Goal: Information Seeking & Learning: Check status

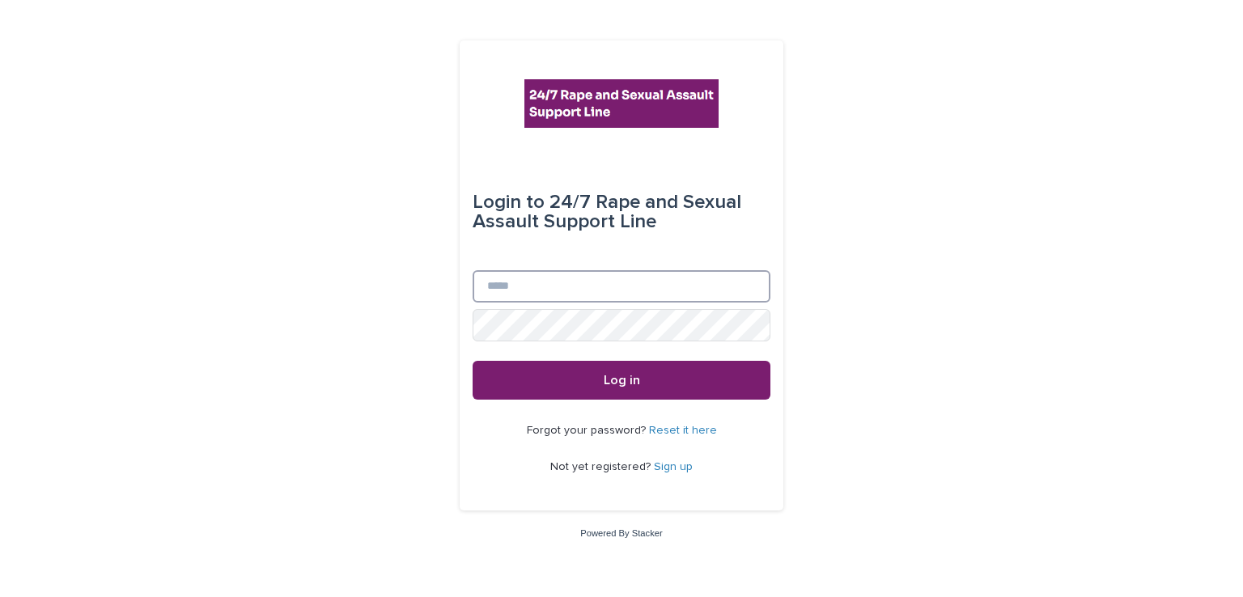
click at [563, 299] on input "Email" at bounding box center [622, 286] width 298 height 32
type input "**********"
click at [473, 361] on button "Log in" at bounding box center [622, 380] width 298 height 39
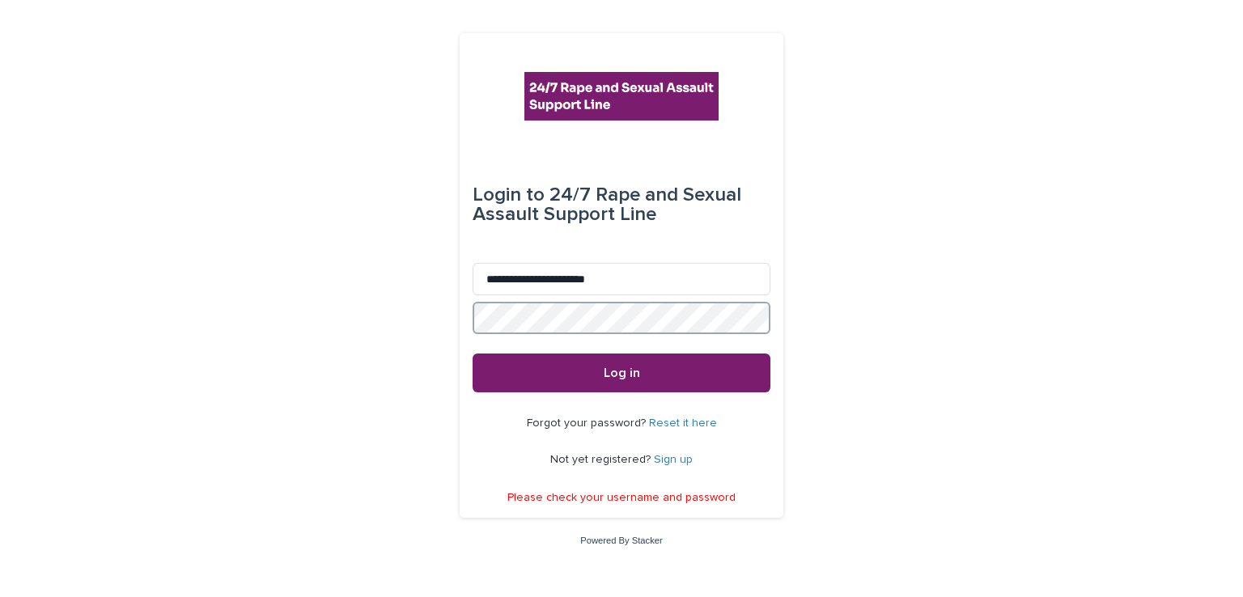
click at [473, 354] on button "Log in" at bounding box center [622, 373] width 298 height 39
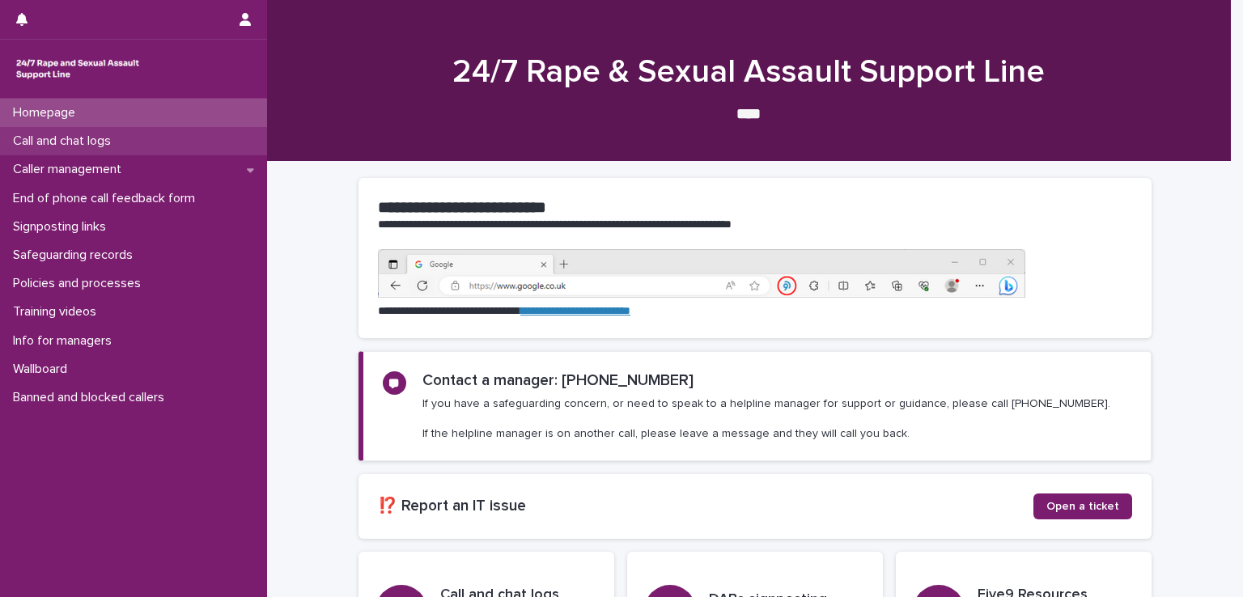
click at [81, 154] on div "Call and chat logs" at bounding box center [133, 141] width 267 height 28
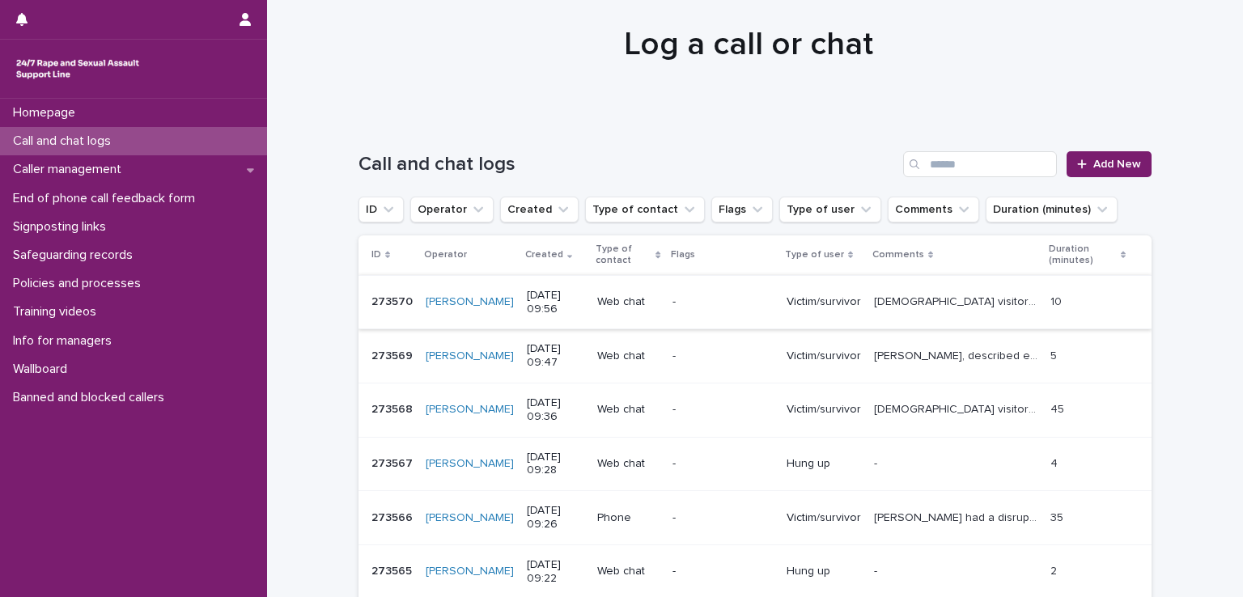
scroll to position [81, 0]
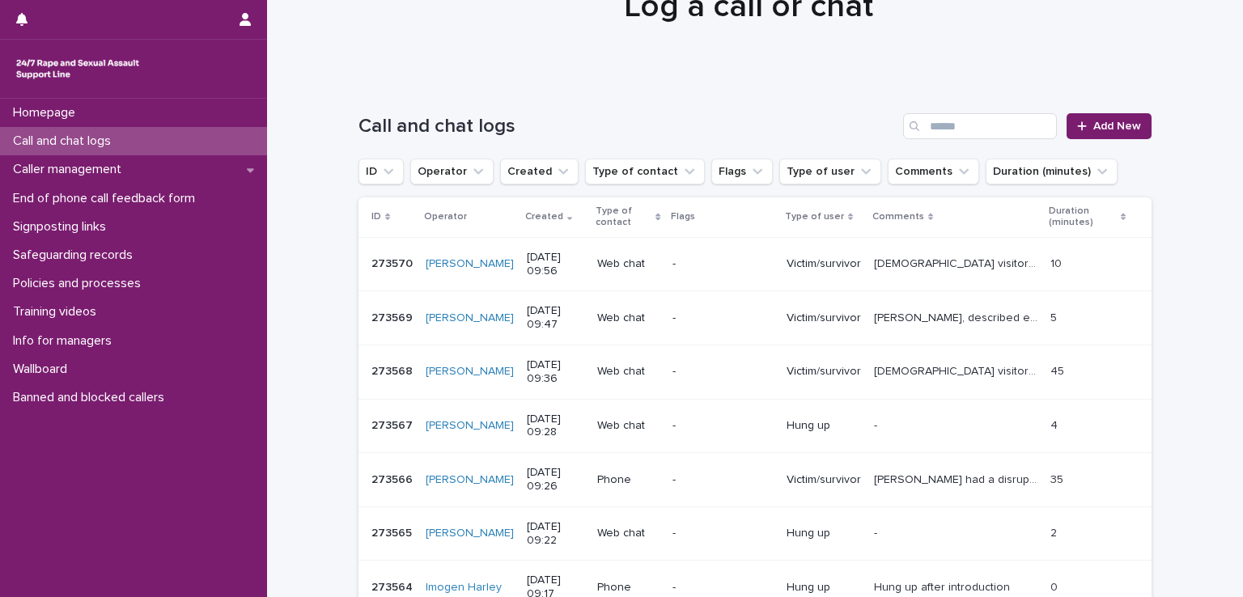
click at [920, 131] on div "Search" at bounding box center [916, 126] width 26 height 26
click at [928, 125] on input "Search" at bounding box center [980, 126] width 154 height 26
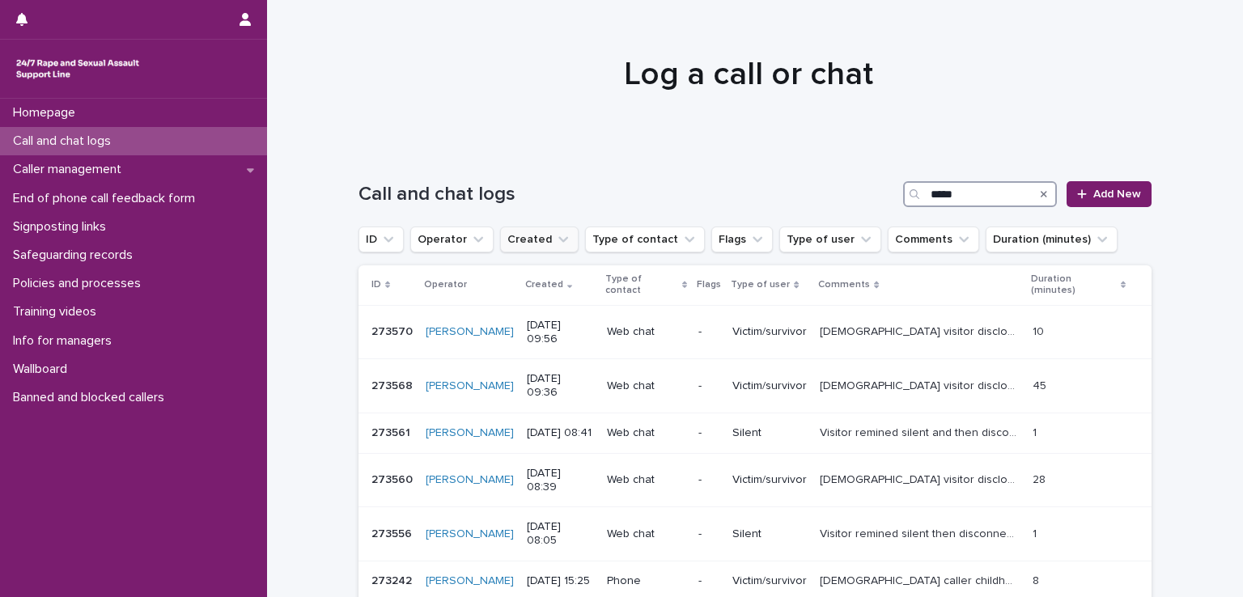
scroll to position [81, 0]
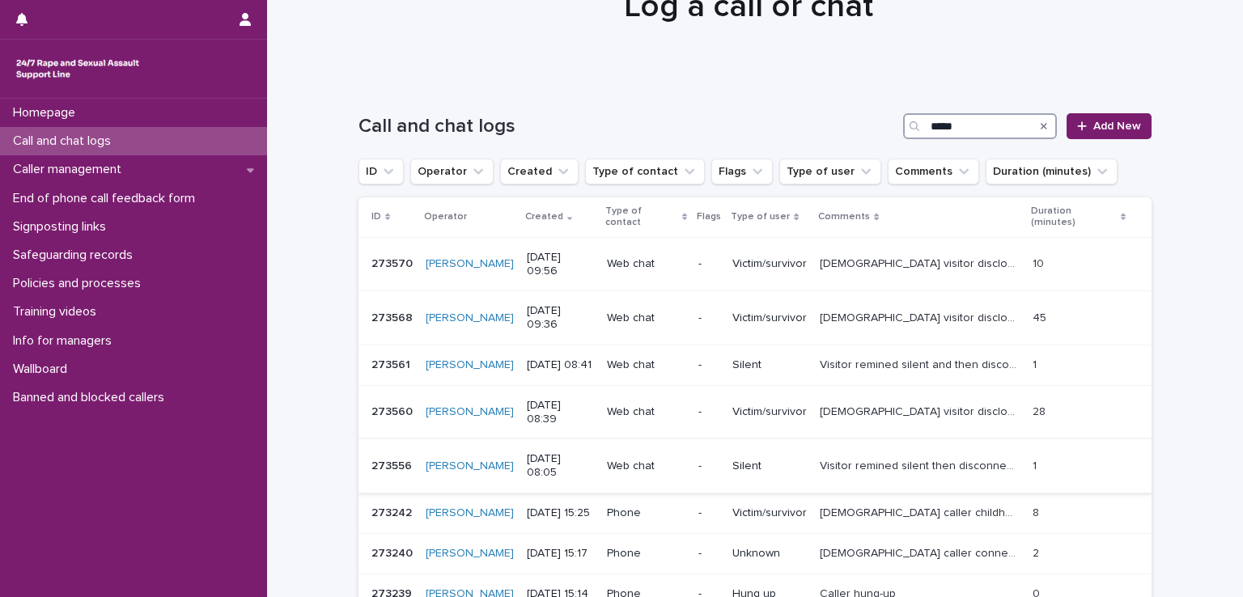
type input "*****"
click at [968, 456] on p "Visitor remined silent then disconnected." at bounding box center [921, 464] width 202 height 17
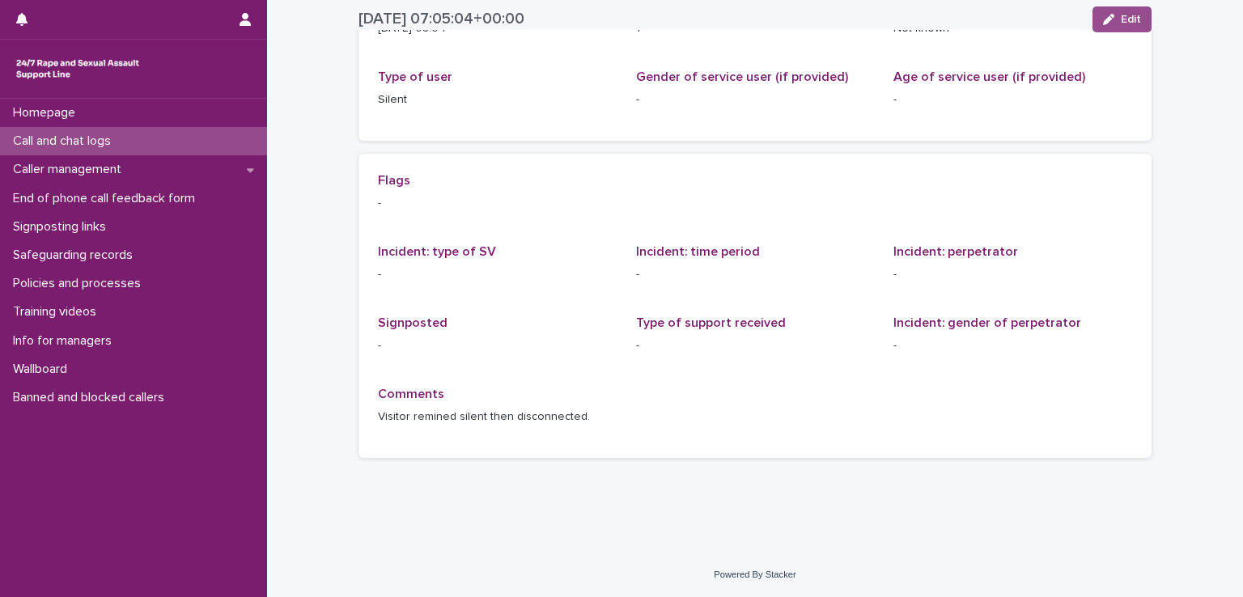
scroll to position [243, 0]
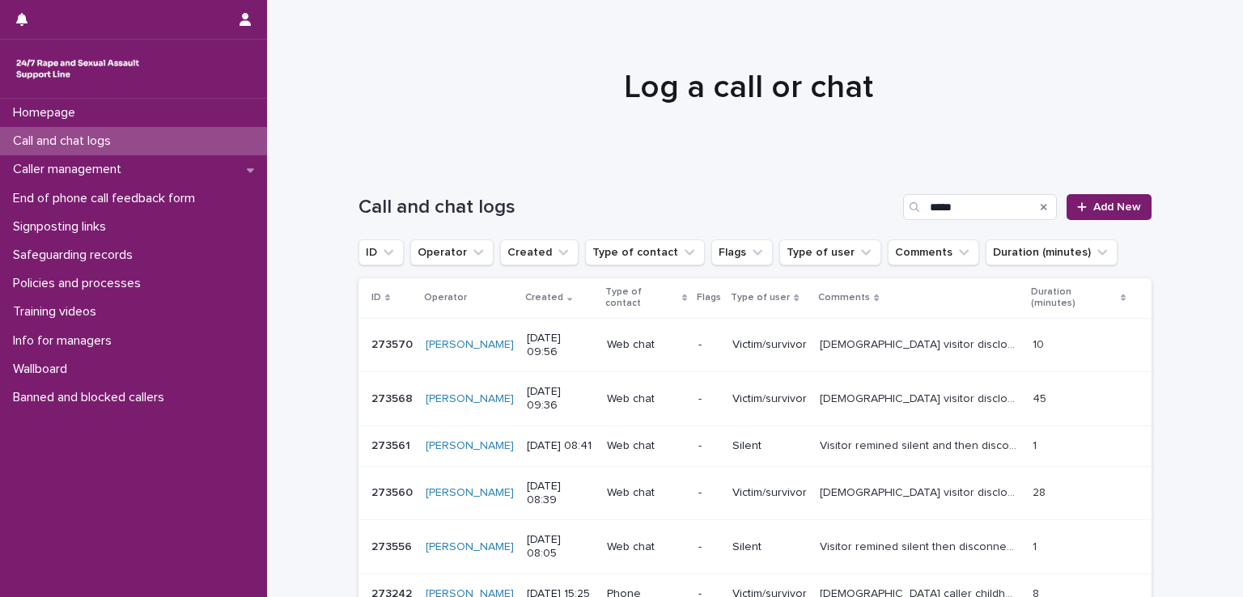
click at [971, 483] on p "[DEMOGRAPHIC_DATA] visitor disclosed rape. We discussed her feeling around the …" at bounding box center [921, 491] width 202 height 17
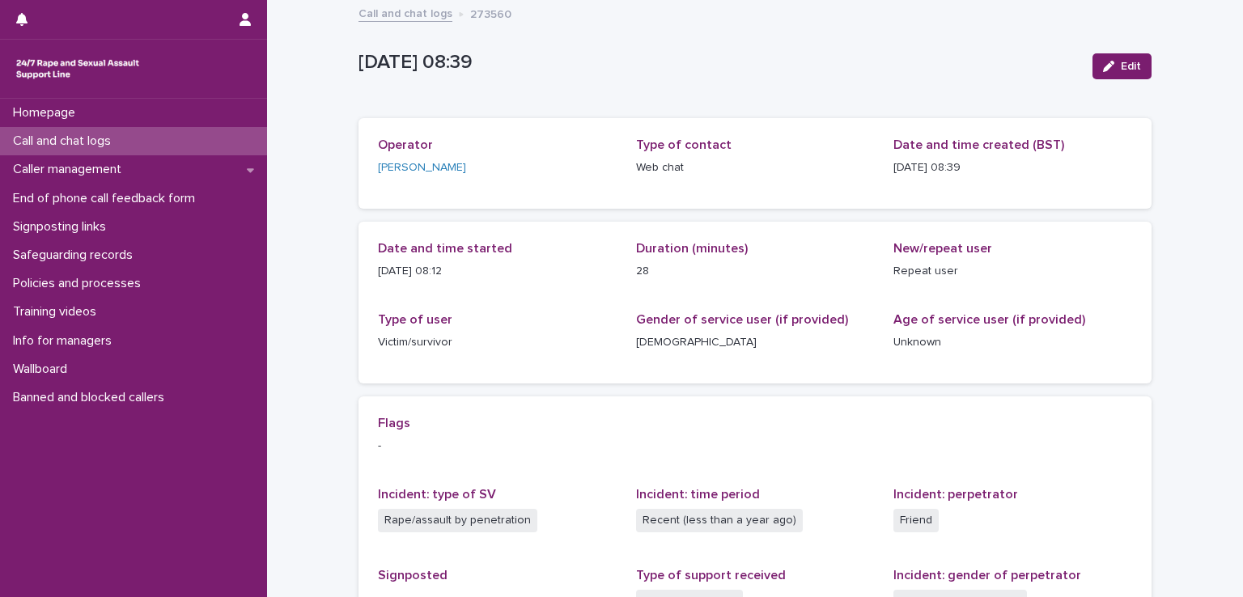
scroll to position [162, 0]
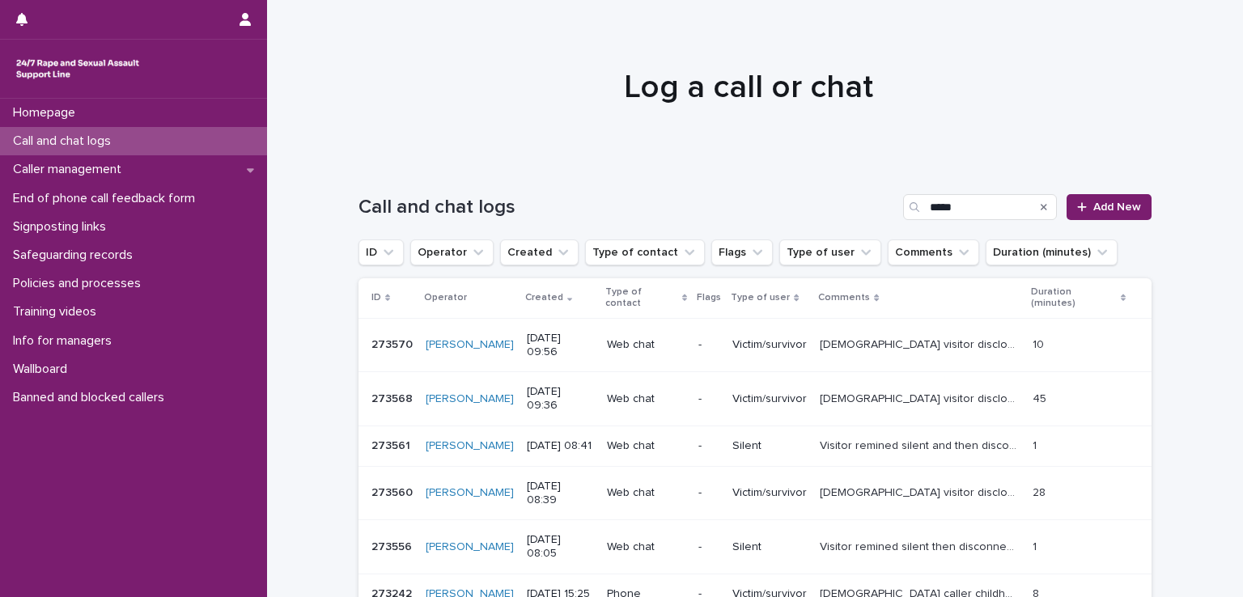
click at [899, 389] on p "[DEMOGRAPHIC_DATA] visitor disclosed rape. We discussed her feelings around the…" at bounding box center [921, 397] width 202 height 17
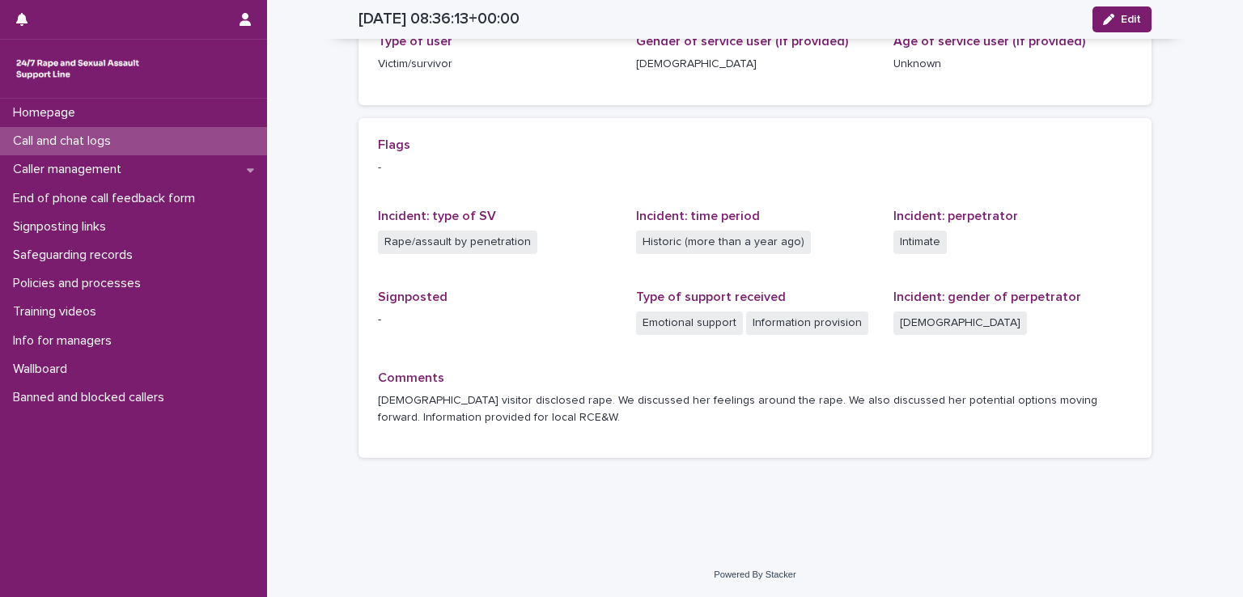
scroll to position [279, 0]
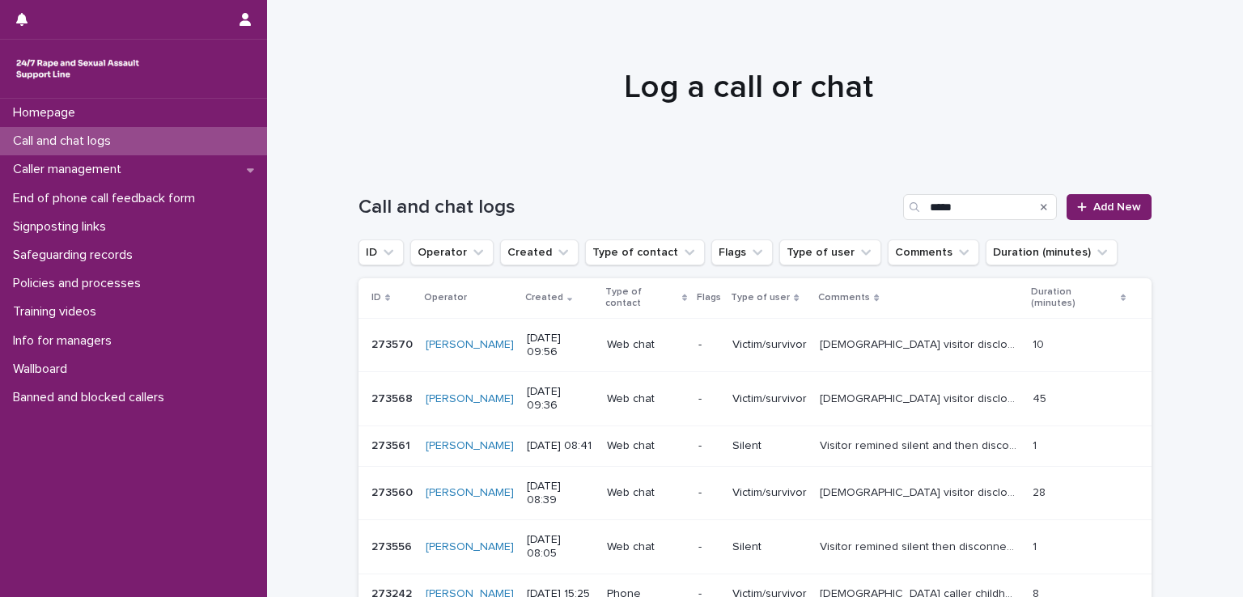
click at [864, 335] on p "[DEMOGRAPHIC_DATA] visitor disclosed sexual assault. We discussed her feeling a…" at bounding box center [921, 343] width 202 height 17
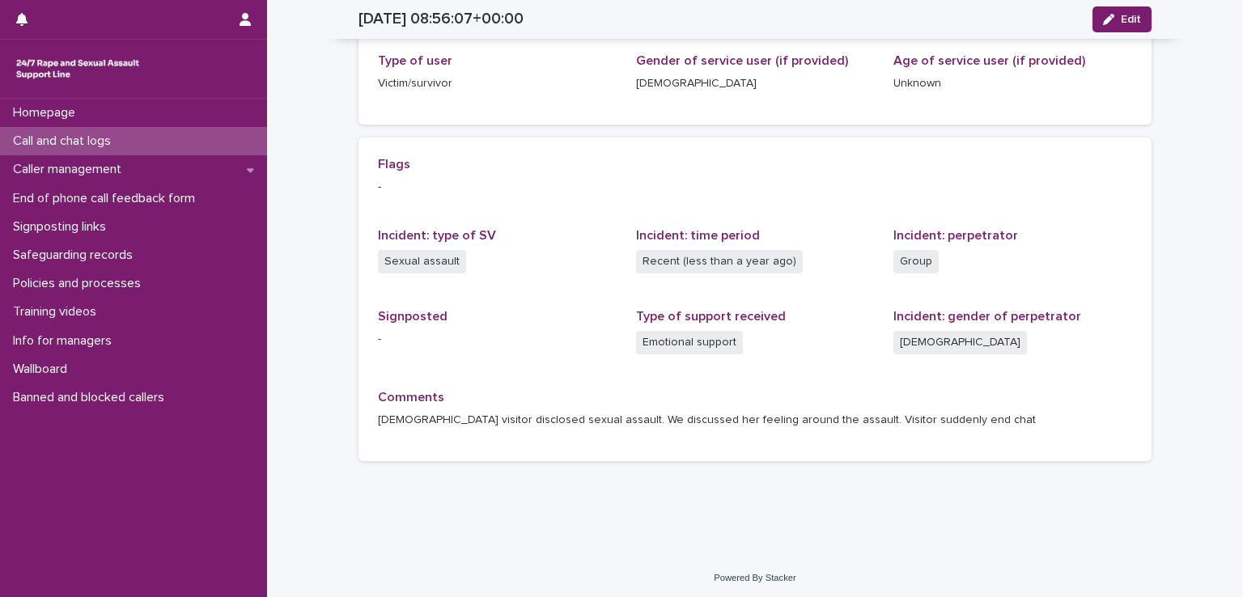
scroll to position [262, 0]
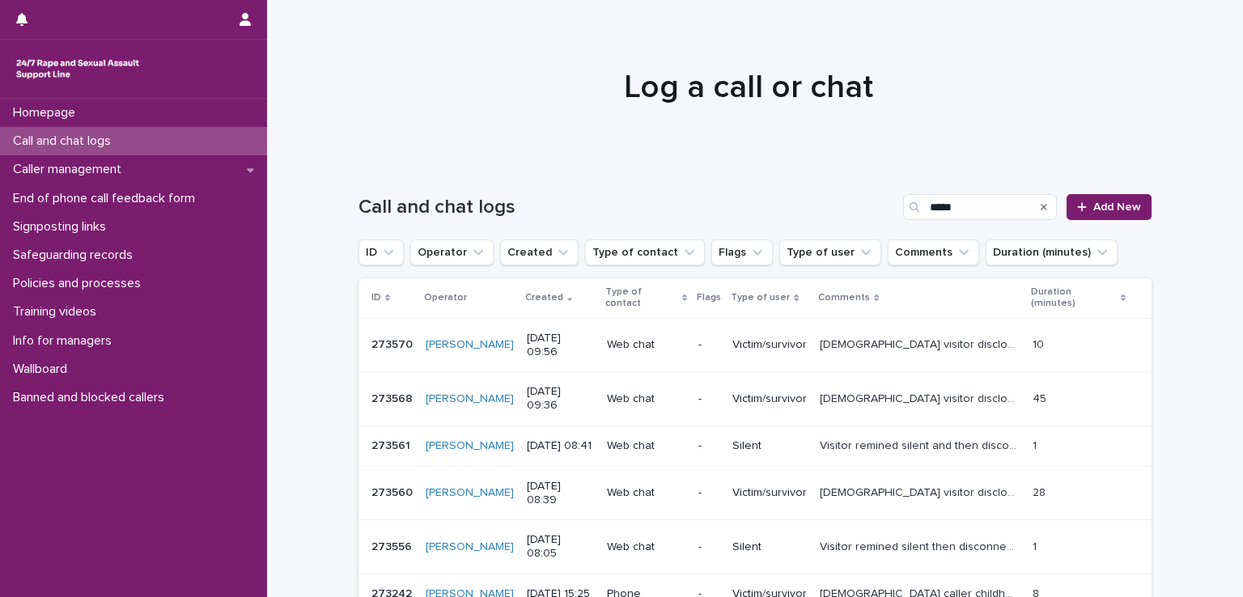
click at [906, 335] on p "[DEMOGRAPHIC_DATA] visitor disclosed sexual assault. We discussed her feeling a…" at bounding box center [921, 343] width 202 height 17
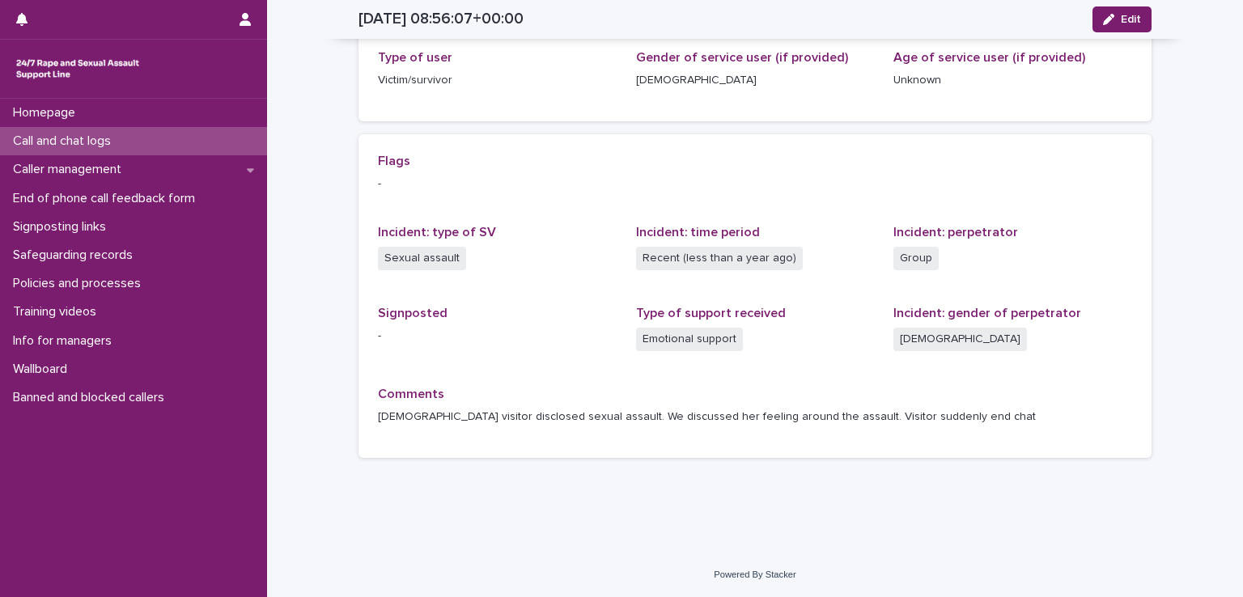
scroll to position [19, 0]
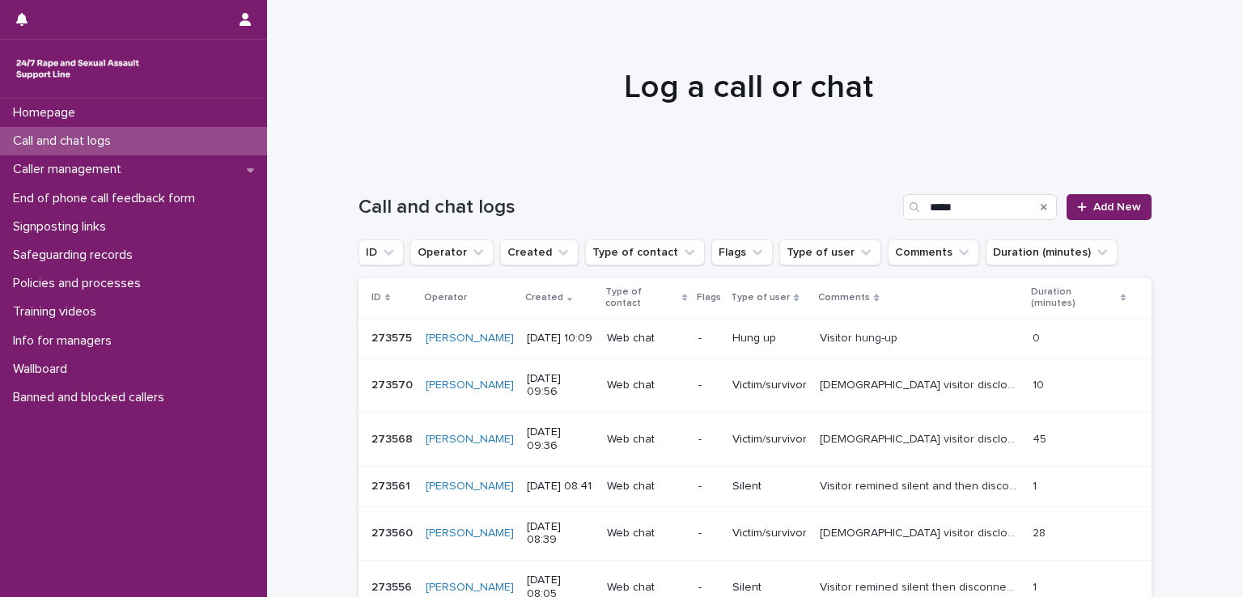
scroll to position [243, 0]
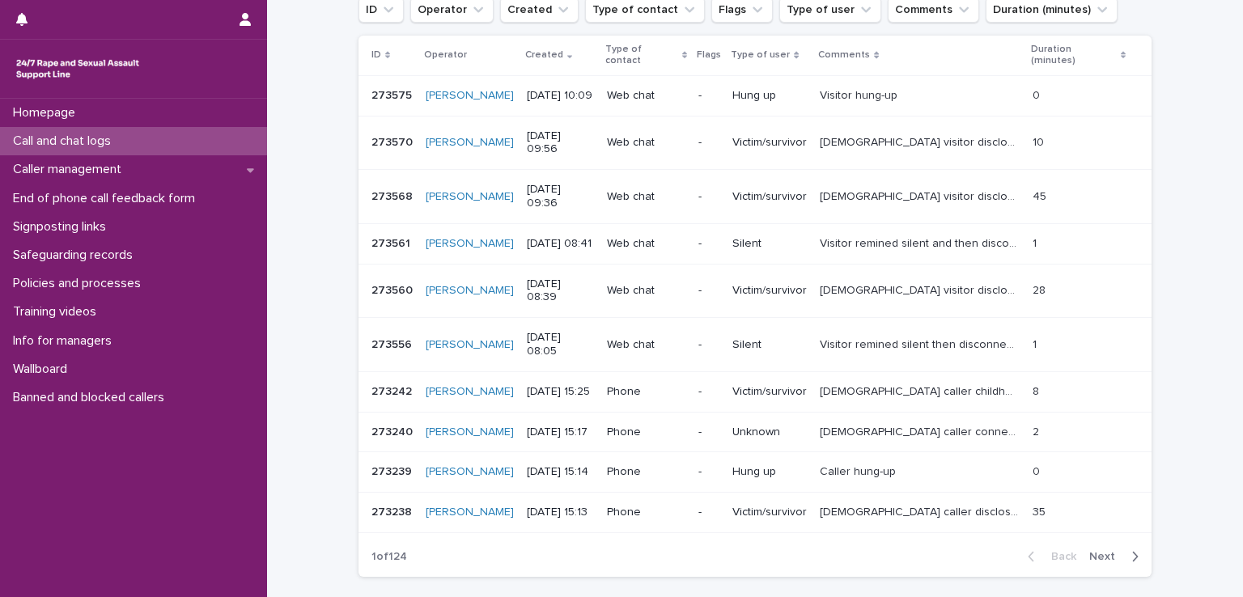
click at [952, 133] on p "[DEMOGRAPHIC_DATA] visitor disclosed sexual assault. We discussed her feeling a…" at bounding box center [921, 141] width 202 height 17
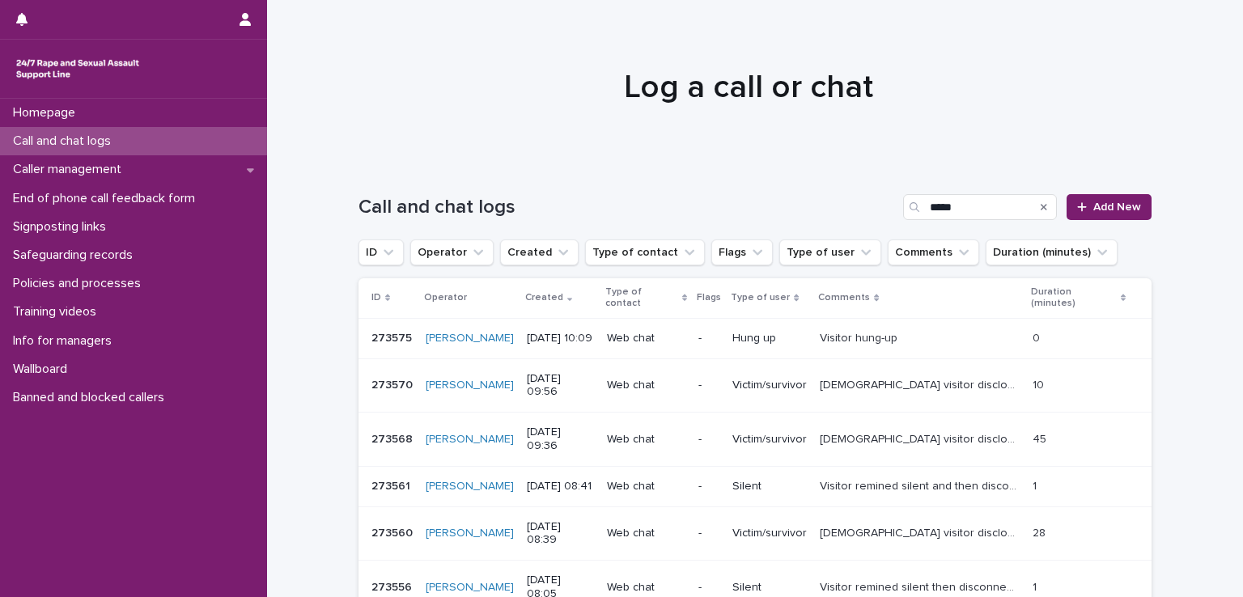
click at [980, 524] on p "[DEMOGRAPHIC_DATA] visitor disclosed rape. We discussed her feeling around the …" at bounding box center [921, 532] width 202 height 17
